Goal: Book appointment/travel/reservation

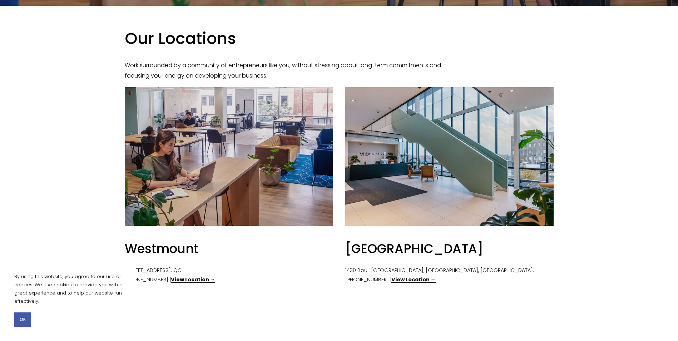
scroll to position [322, 0]
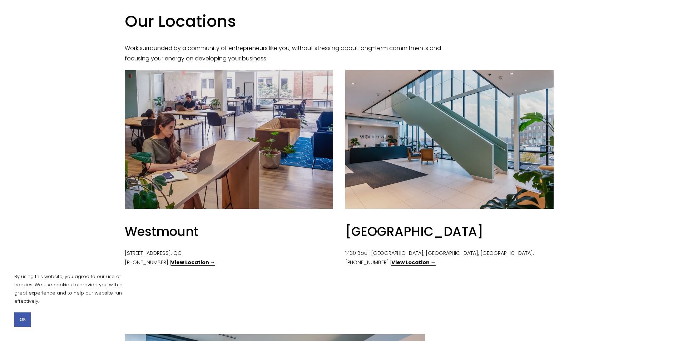
click at [196, 263] on strong "View Location →" at bounding box center [193, 262] width 44 height 7
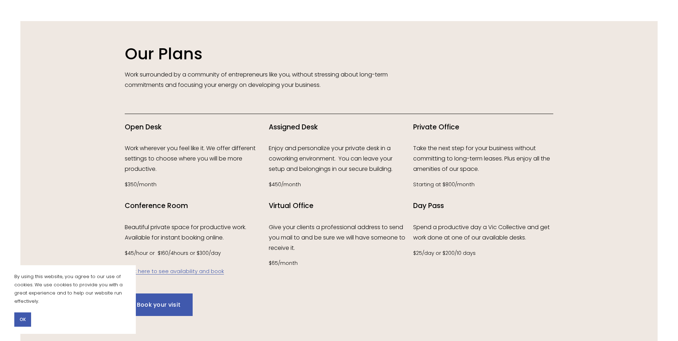
scroll to position [1001, 0]
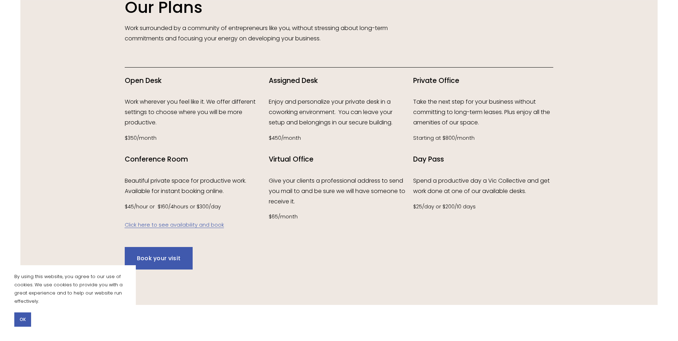
click at [26, 321] on button "OK" at bounding box center [22, 319] width 17 height 14
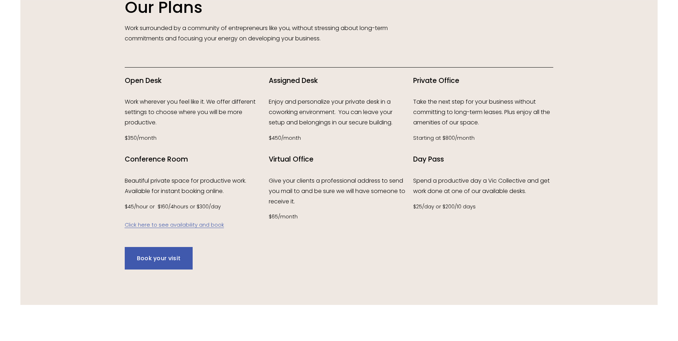
click at [183, 226] on link "Click here to see availability and book" at bounding box center [174, 224] width 99 height 7
